Goal: Information Seeking & Learning: Learn about a topic

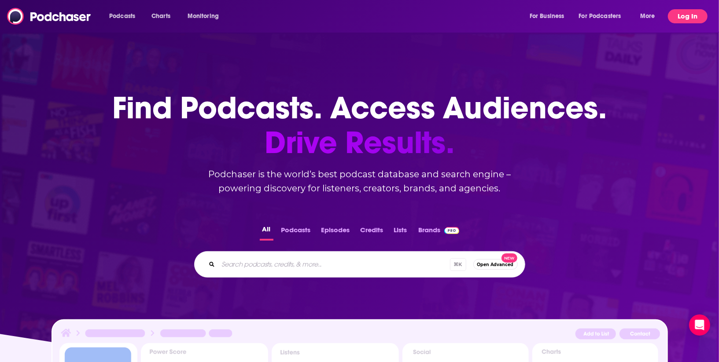
click at [694, 17] on button "Log In" at bounding box center [688, 16] width 40 height 14
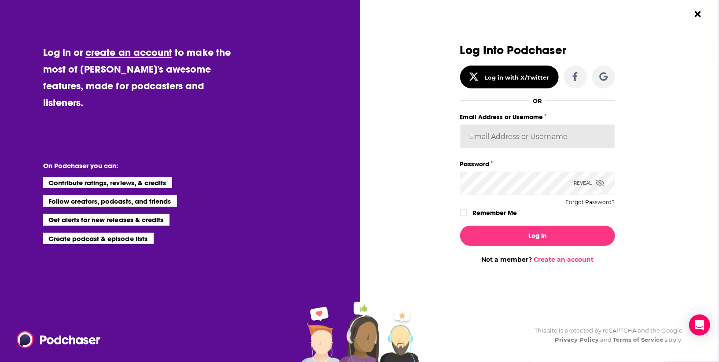
click at [557, 136] on input "Email Address or Username" at bounding box center [537, 137] width 155 height 24
type input "[EMAIL_ADDRESS][PERSON_NAME][DOMAIN_NAME]"
click at [463, 214] on icon "Dialog" at bounding box center [463, 213] width 5 height 4
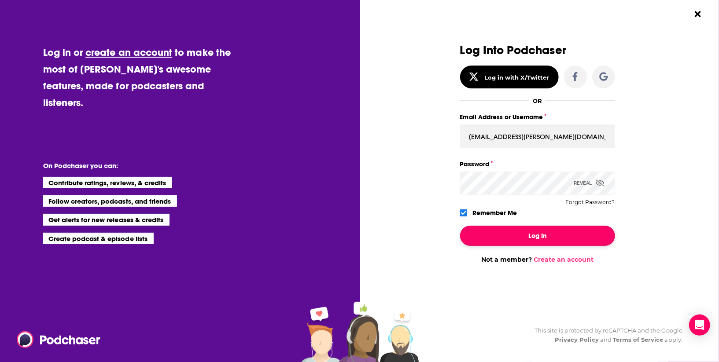
click at [502, 238] on button "Log In" at bounding box center [537, 236] width 155 height 20
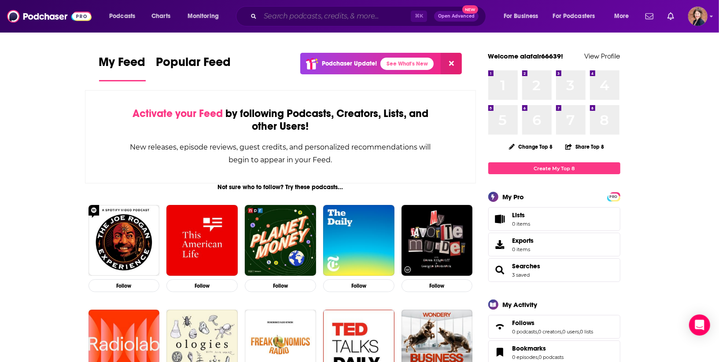
click at [293, 22] on input "Search podcasts, credits, & more..." at bounding box center [335, 16] width 151 height 14
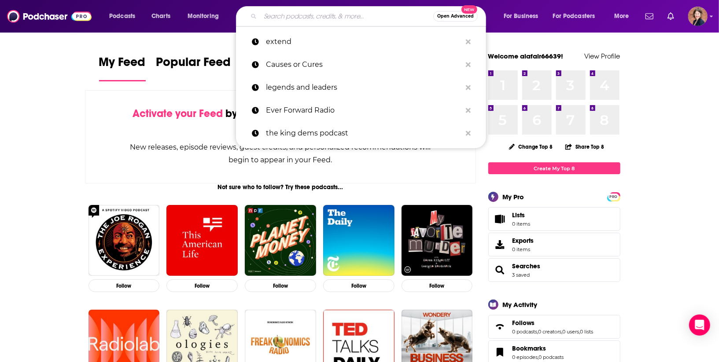
paste input "High On Healthy"
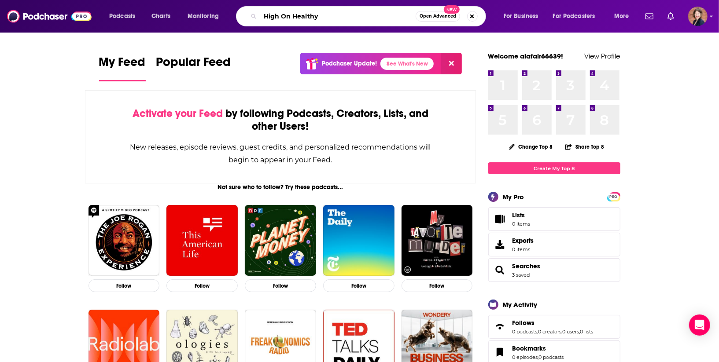
type input "High On Healthy"
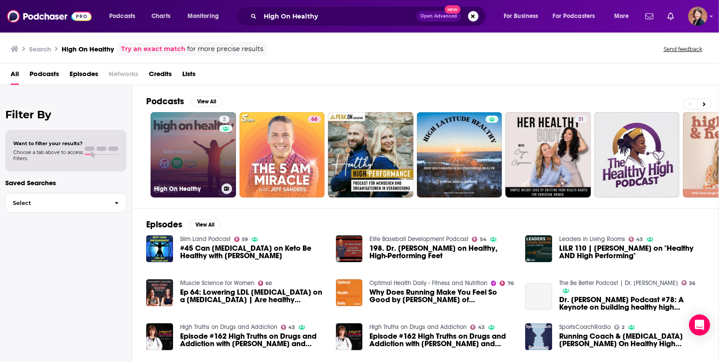
click at [196, 146] on link "2 High On Healthy" at bounding box center [193, 154] width 85 height 85
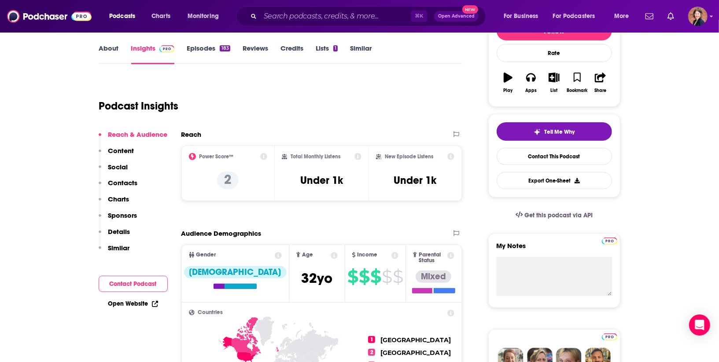
scroll to position [134, 0]
